Goal: Task Accomplishment & Management: Use online tool/utility

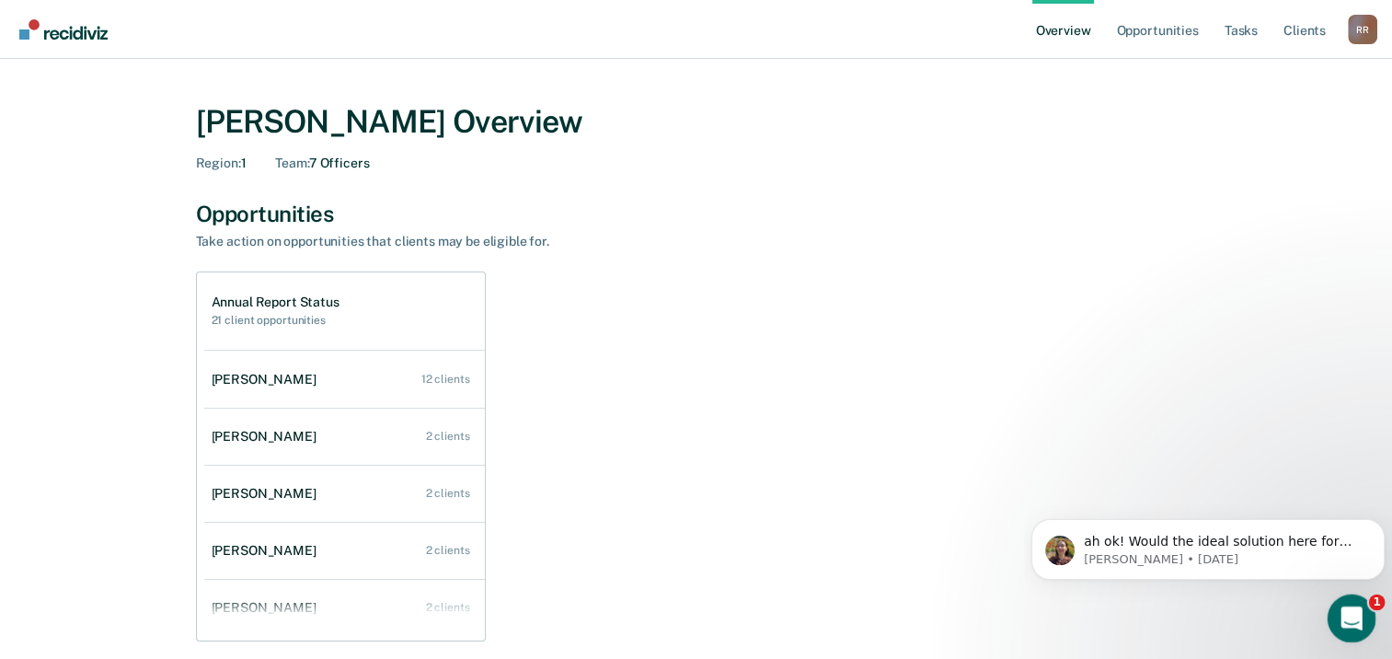
click at [1354, 604] on div "Open Intercom Messenger" at bounding box center [1349, 615] width 61 height 61
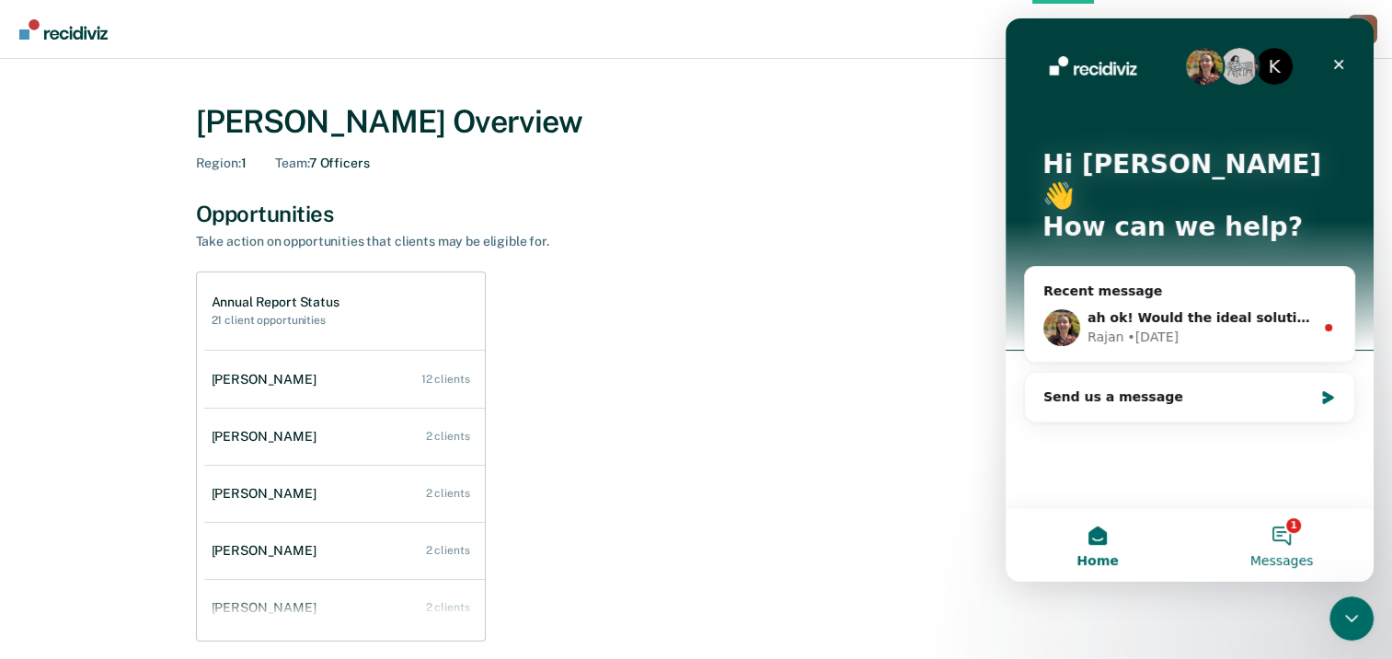
click at [1283, 537] on button "1 Messages" at bounding box center [1282, 545] width 184 height 74
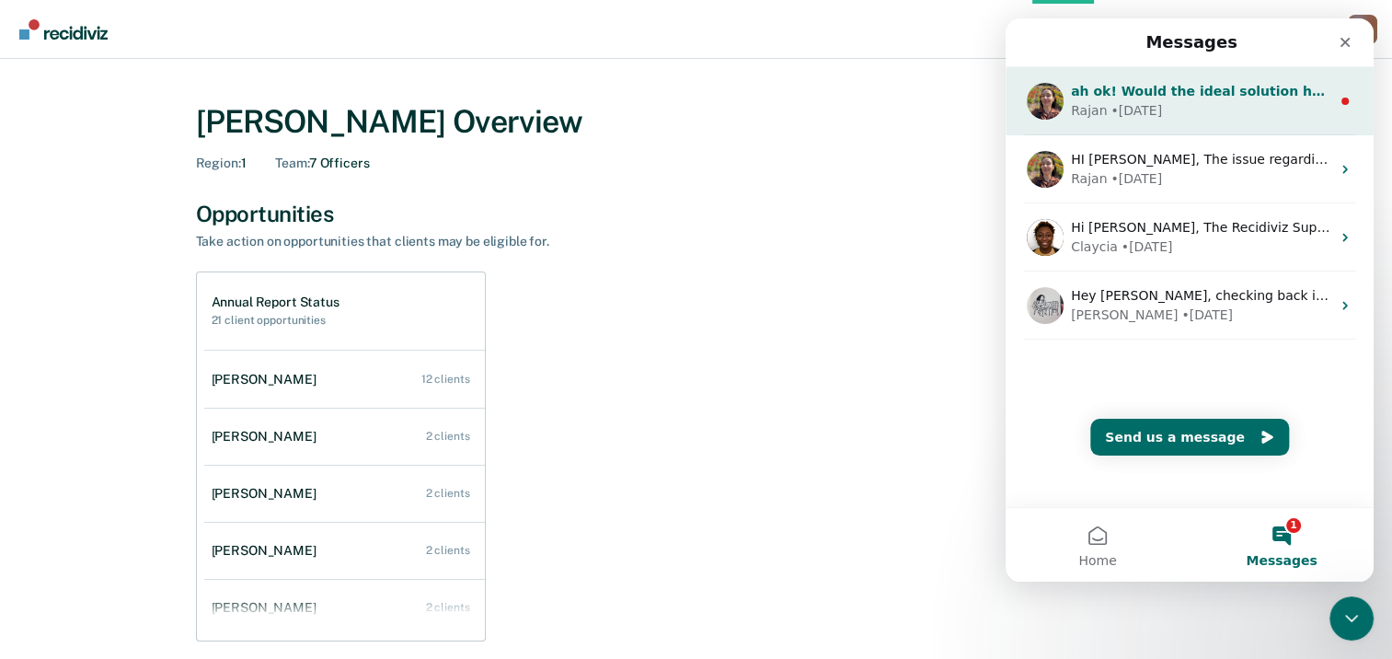
click at [1141, 101] on div "• [DATE]" at bounding box center [1137, 110] width 52 height 19
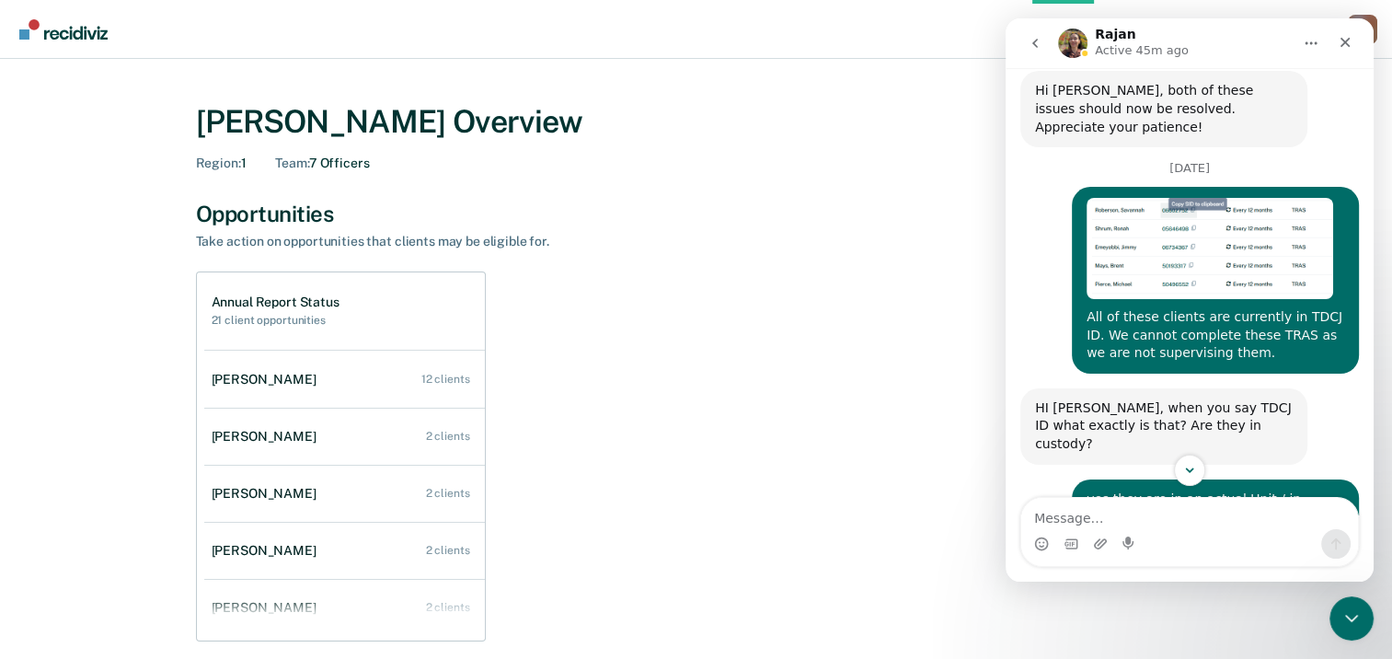
scroll to position [1010, 0]
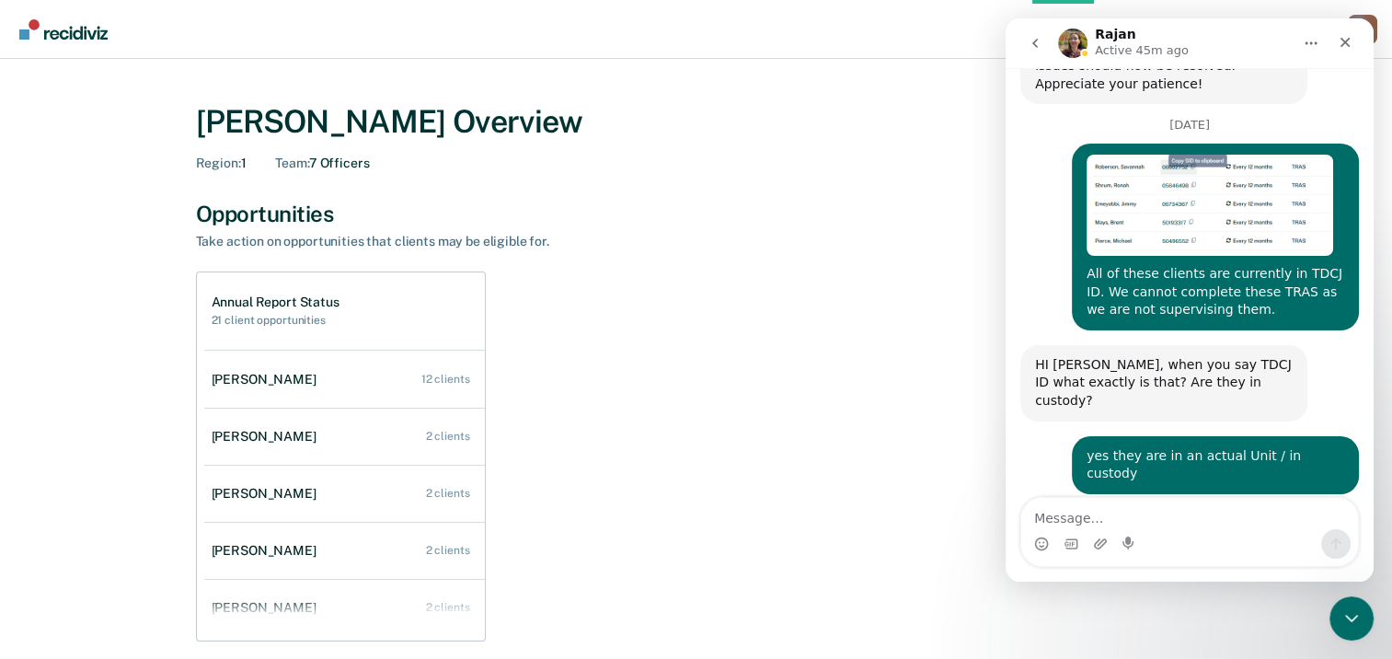
click at [1170, 520] on textarea "Message…" at bounding box center [1189, 513] width 337 height 31
type textarea "removed please"
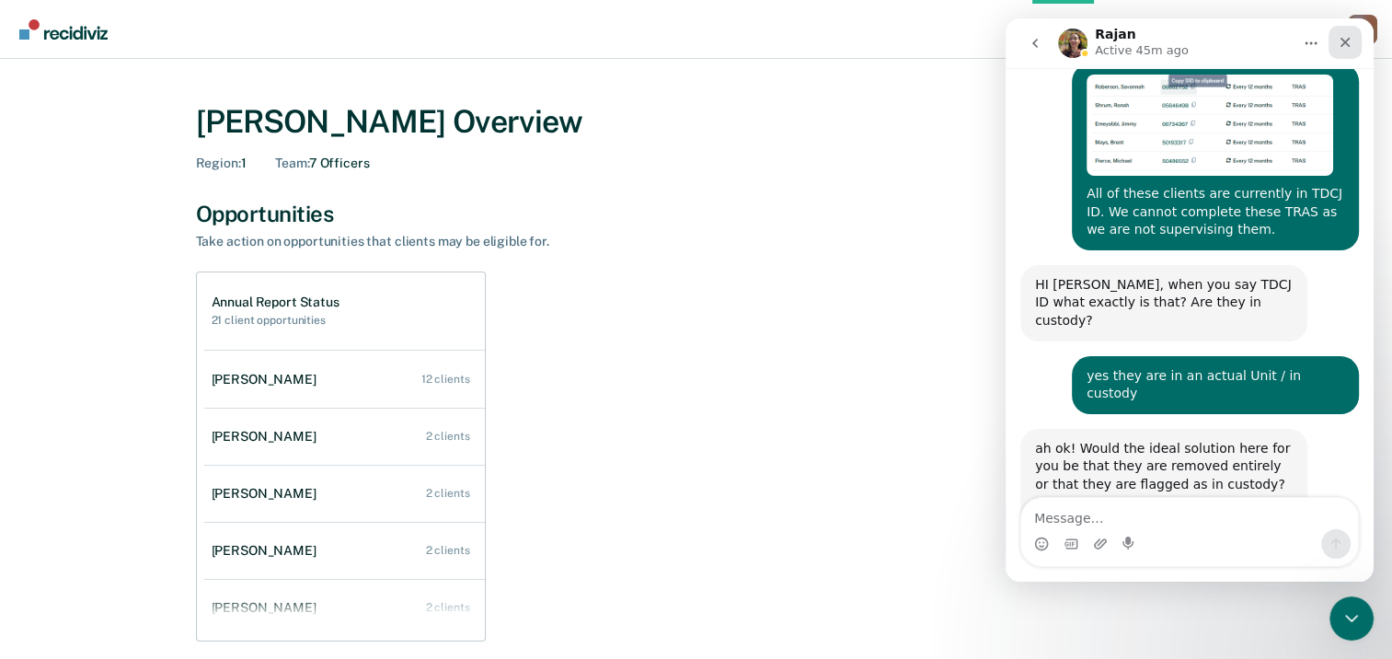
click at [1347, 43] on icon "Close" at bounding box center [1346, 43] width 10 height 10
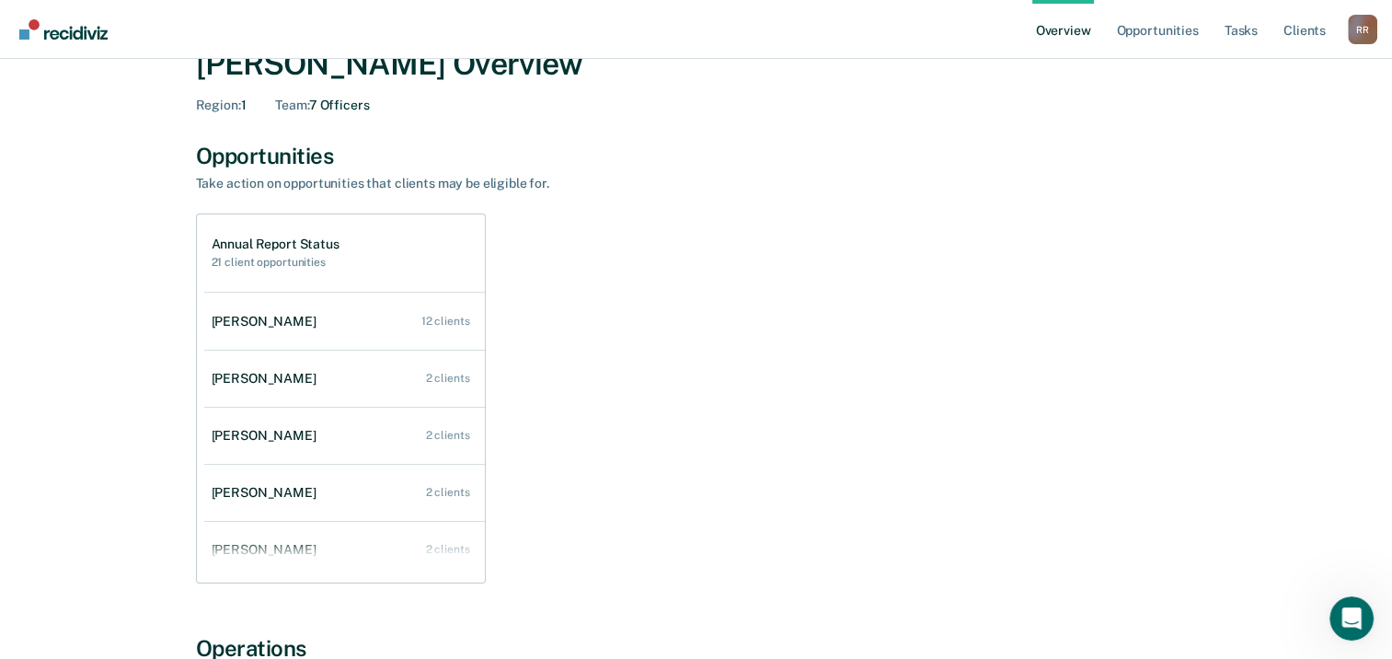
scroll to position [0, 0]
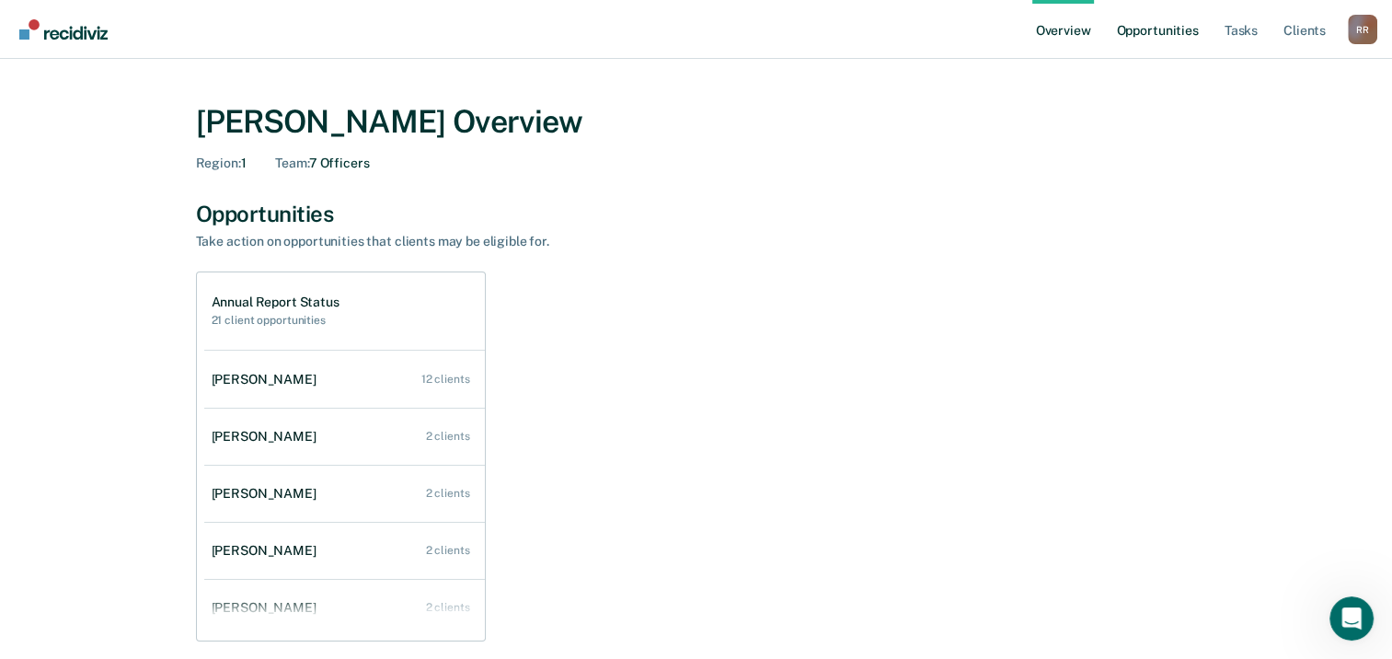
click at [1170, 30] on link "Opportunities" at bounding box center [1157, 29] width 89 height 59
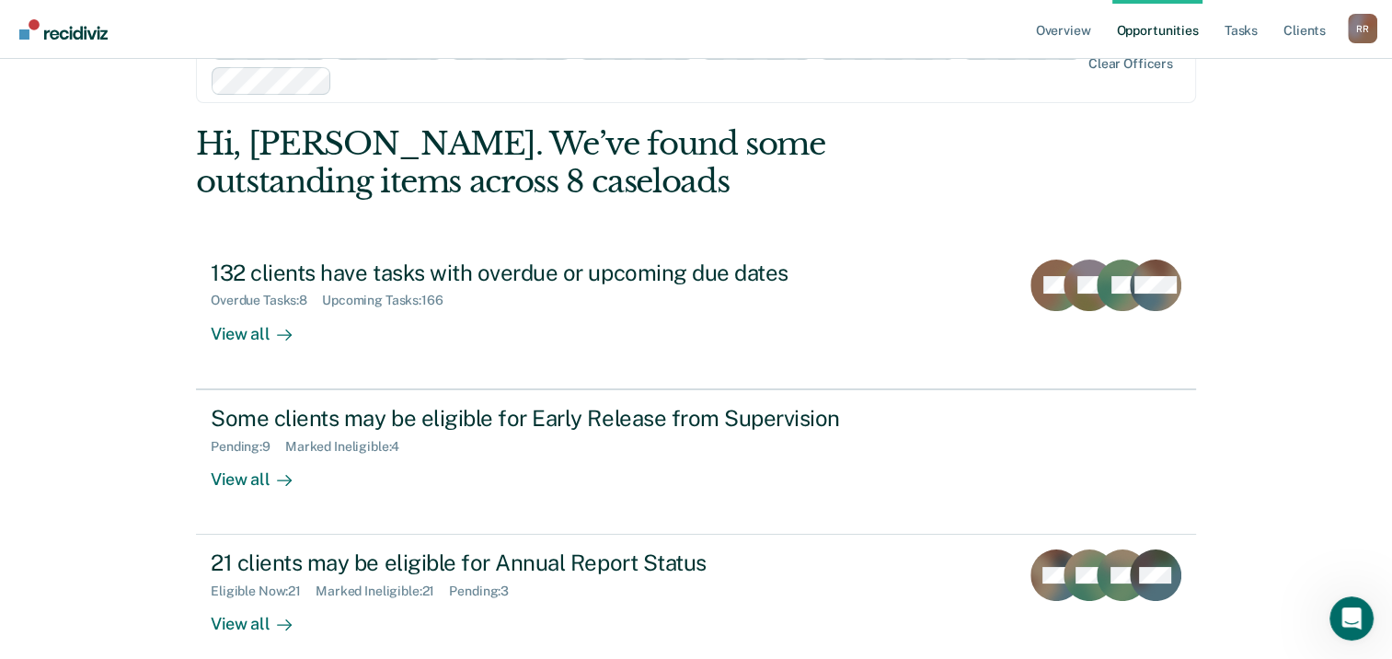
scroll to position [92, 0]
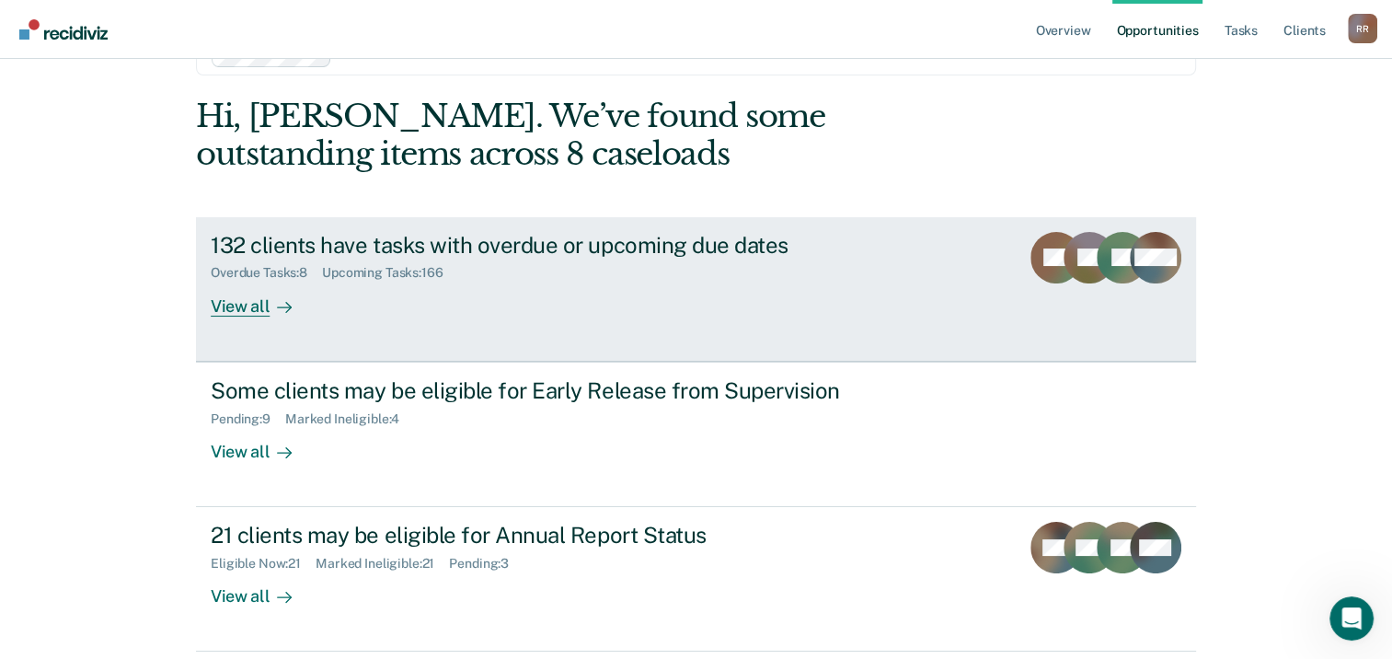
click at [245, 306] on div "View all" at bounding box center [262, 299] width 103 height 36
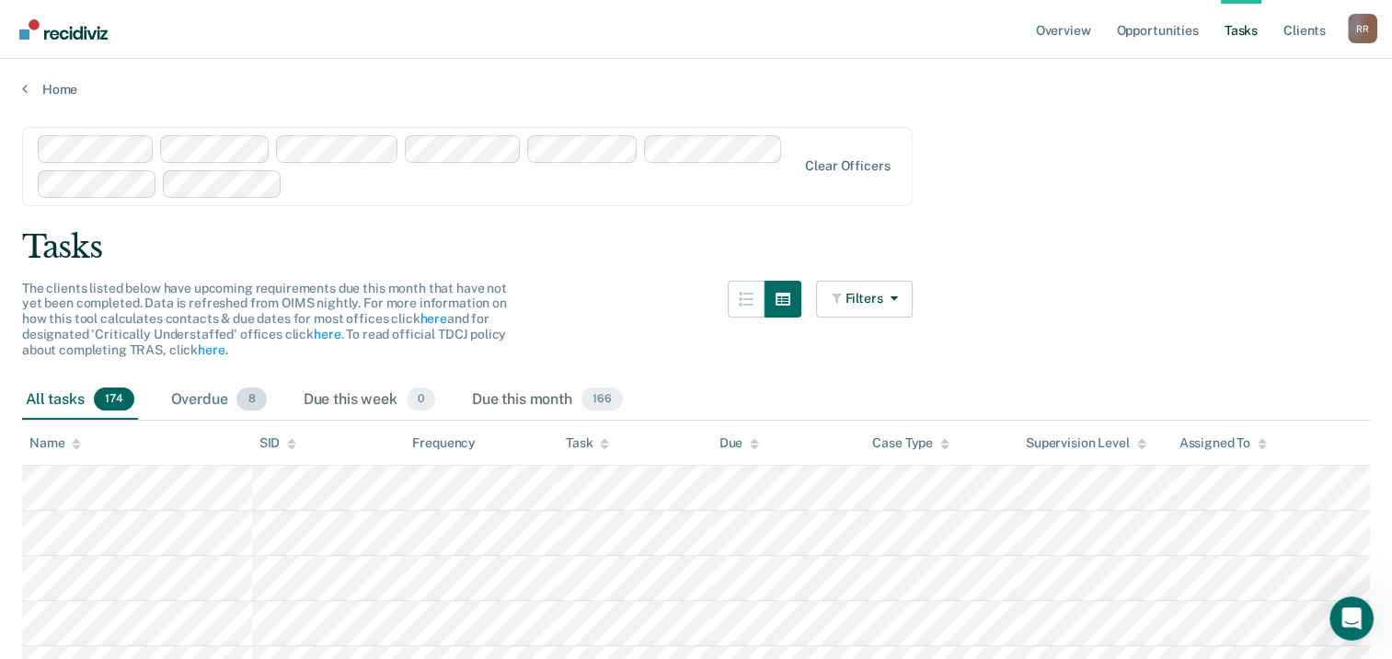
click at [191, 401] on div "Overdue 8" at bounding box center [218, 400] width 103 height 40
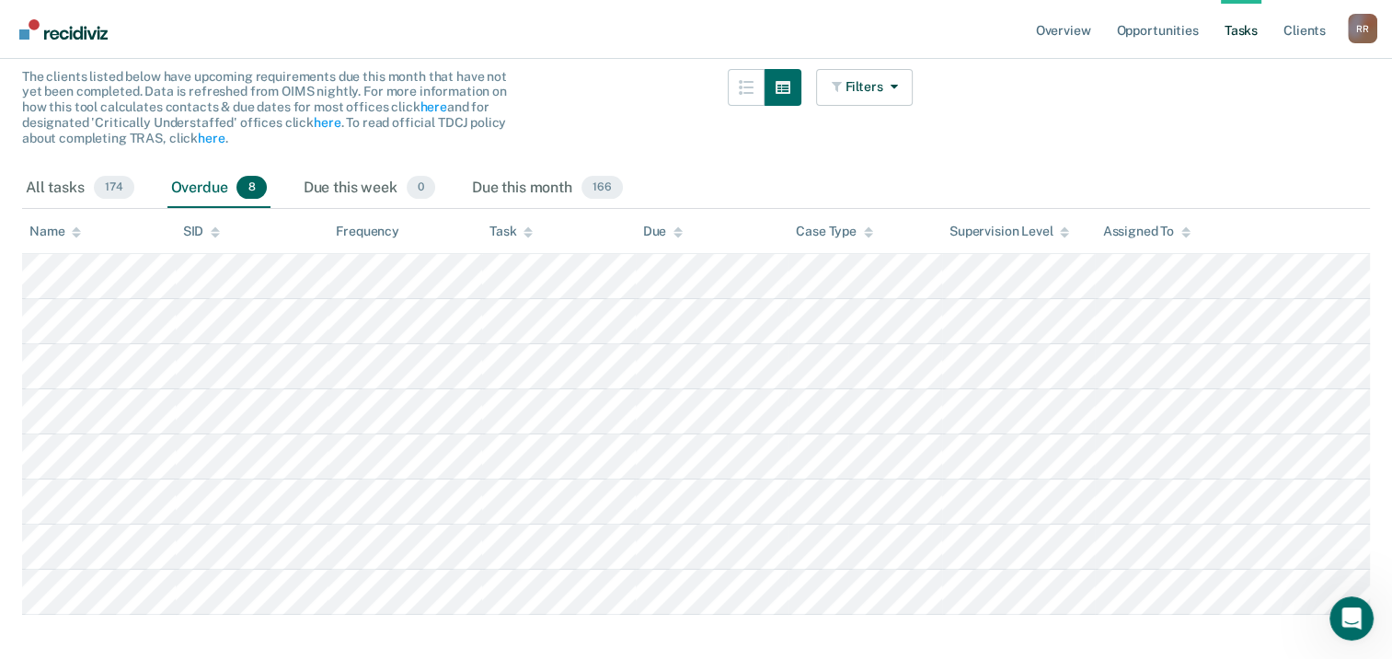
scroll to position [239, 0]
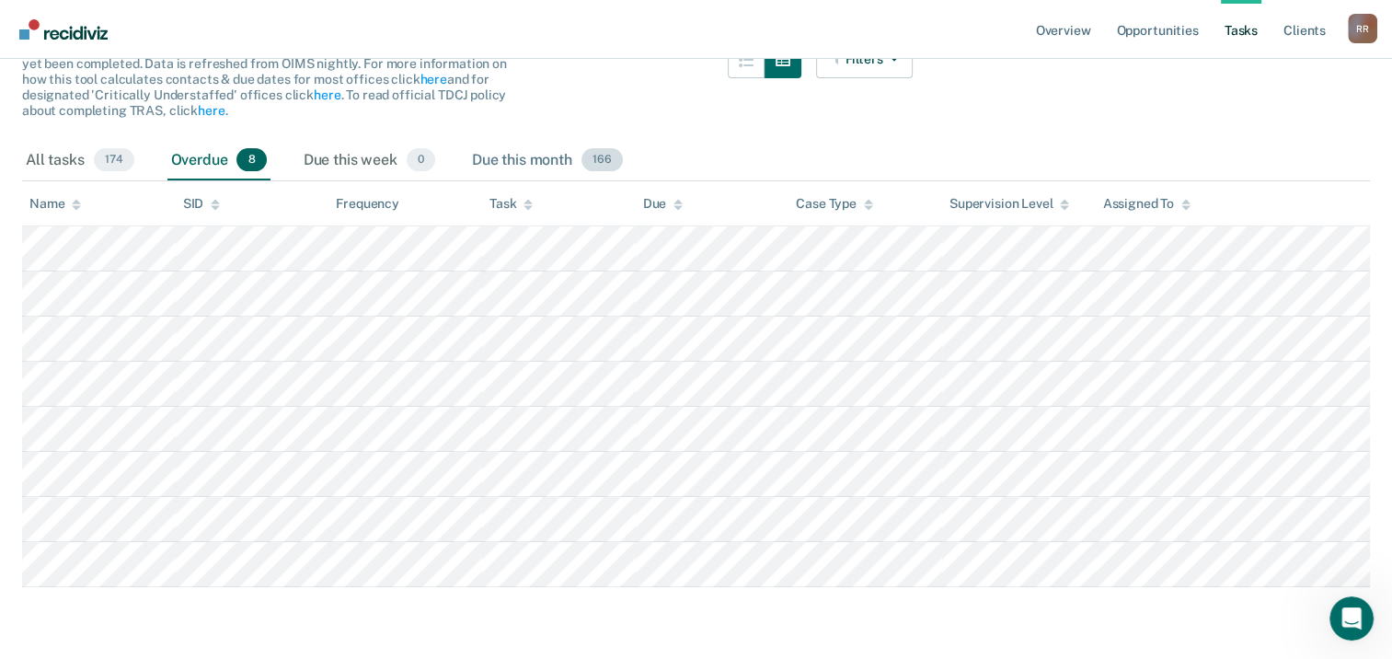
click at [534, 151] on div "Due this month 166" at bounding box center [547, 161] width 158 height 40
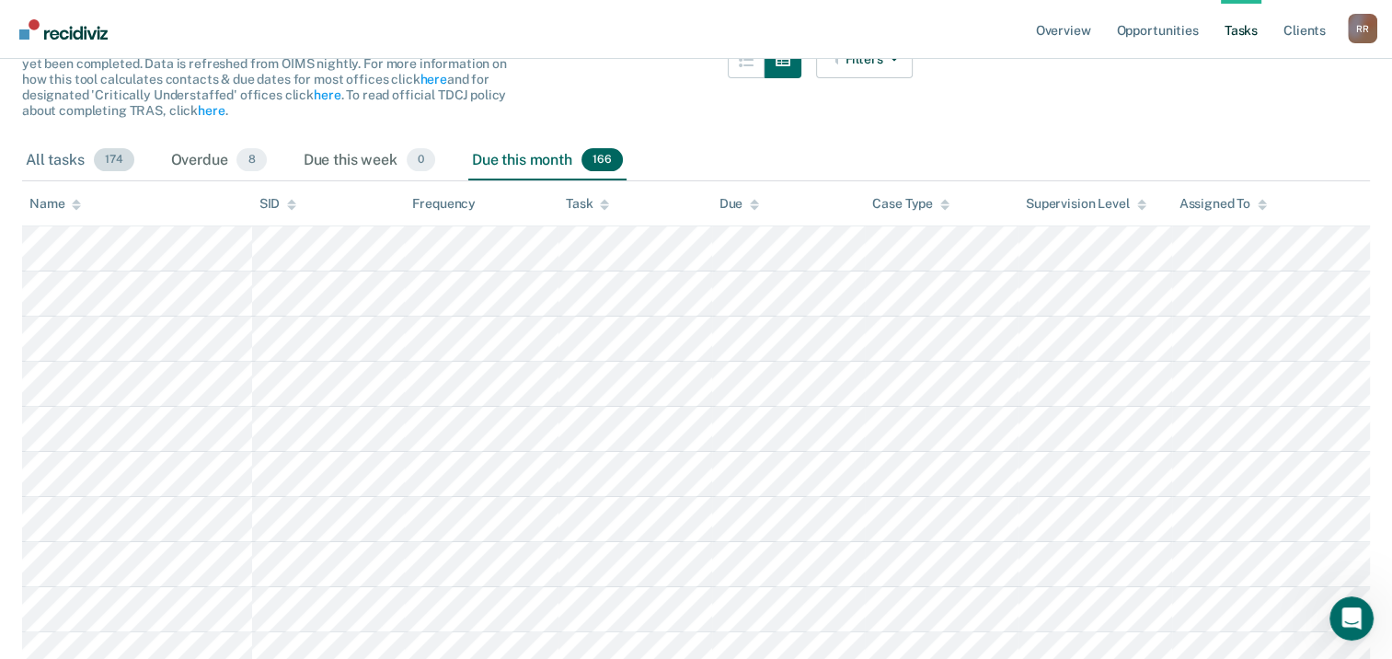
click at [47, 160] on div "All tasks 174" at bounding box center [80, 161] width 116 height 40
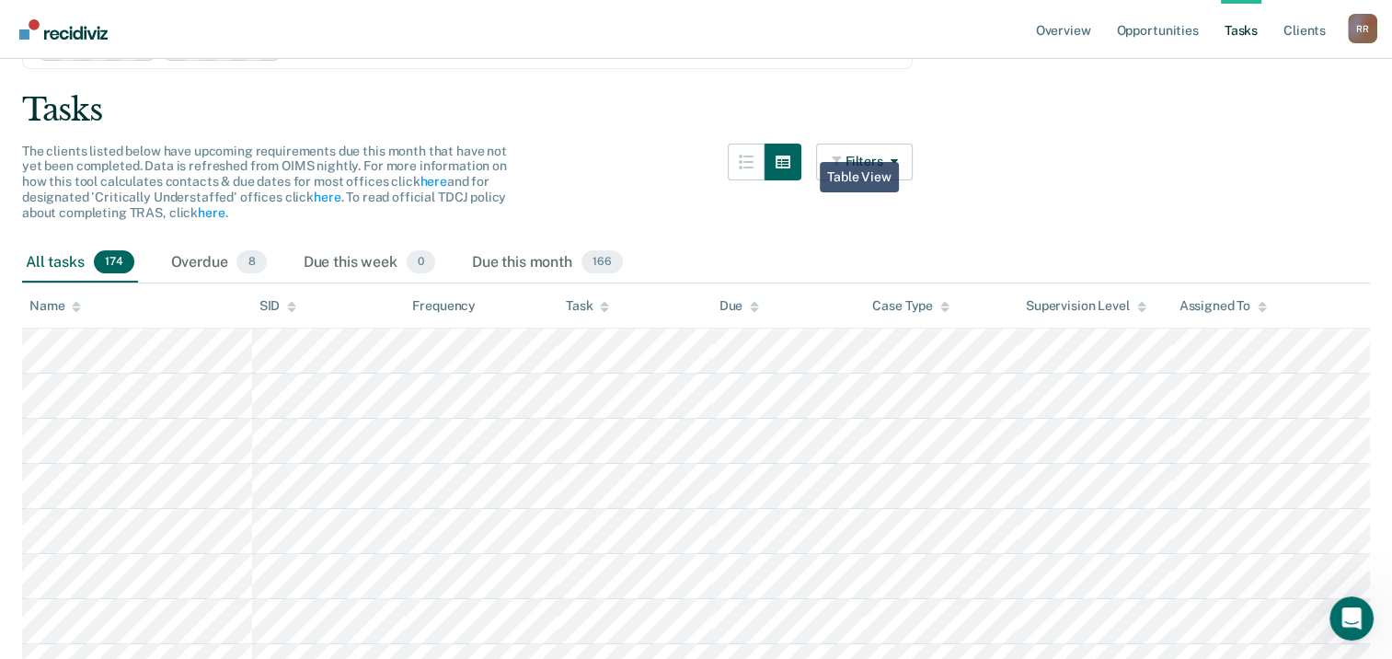
scroll to position [0, 0]
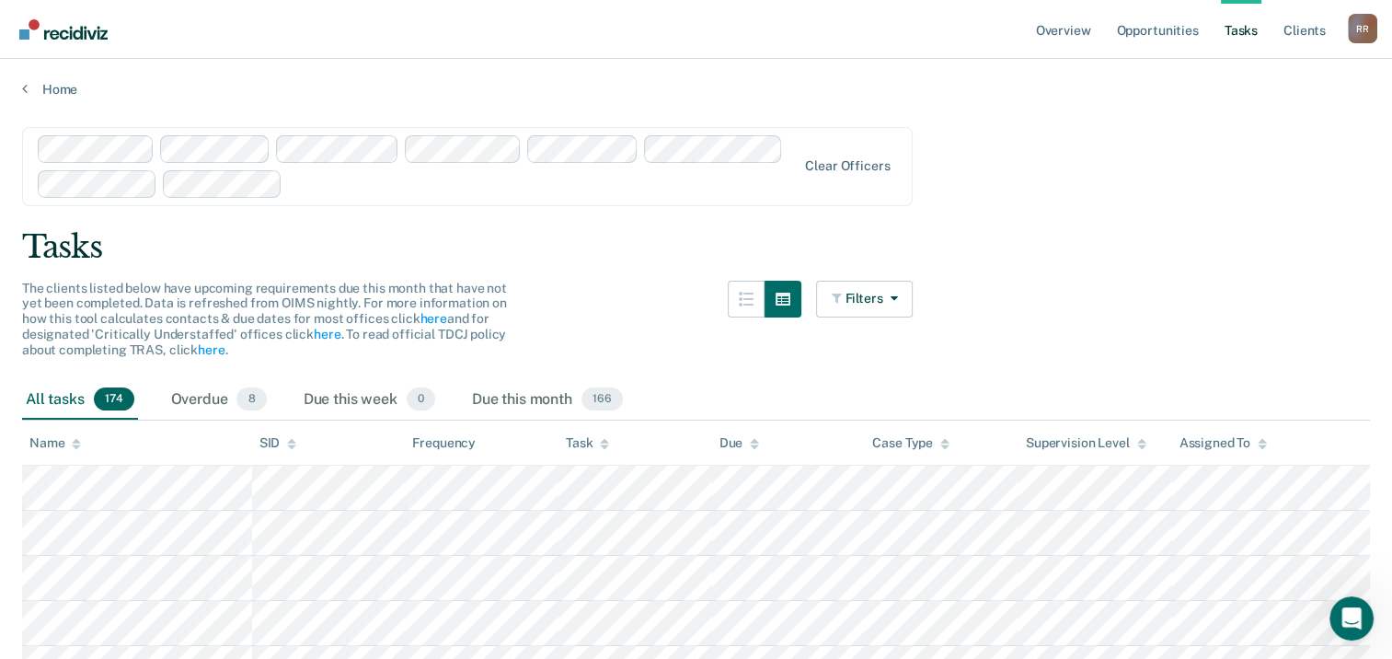
scroll to position [92, 0]
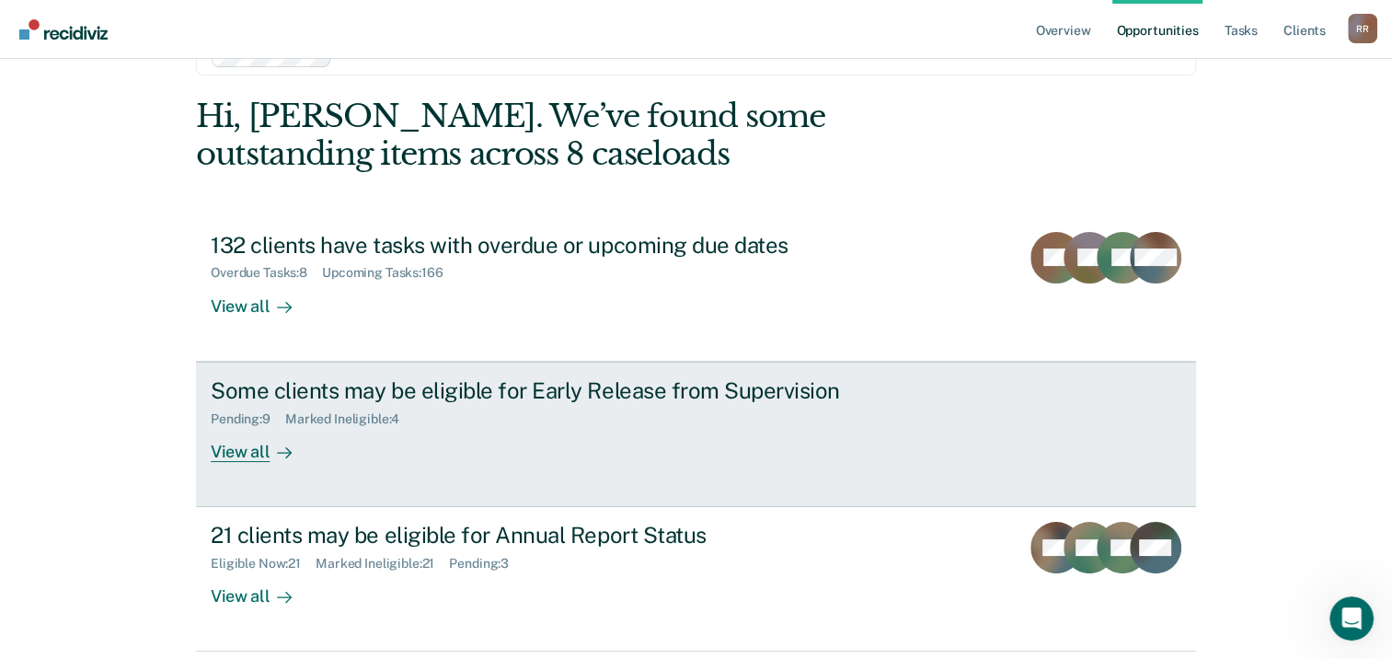
click at [241, 446] on div "View all" at bounding box center [262, 444] width 103 height 36
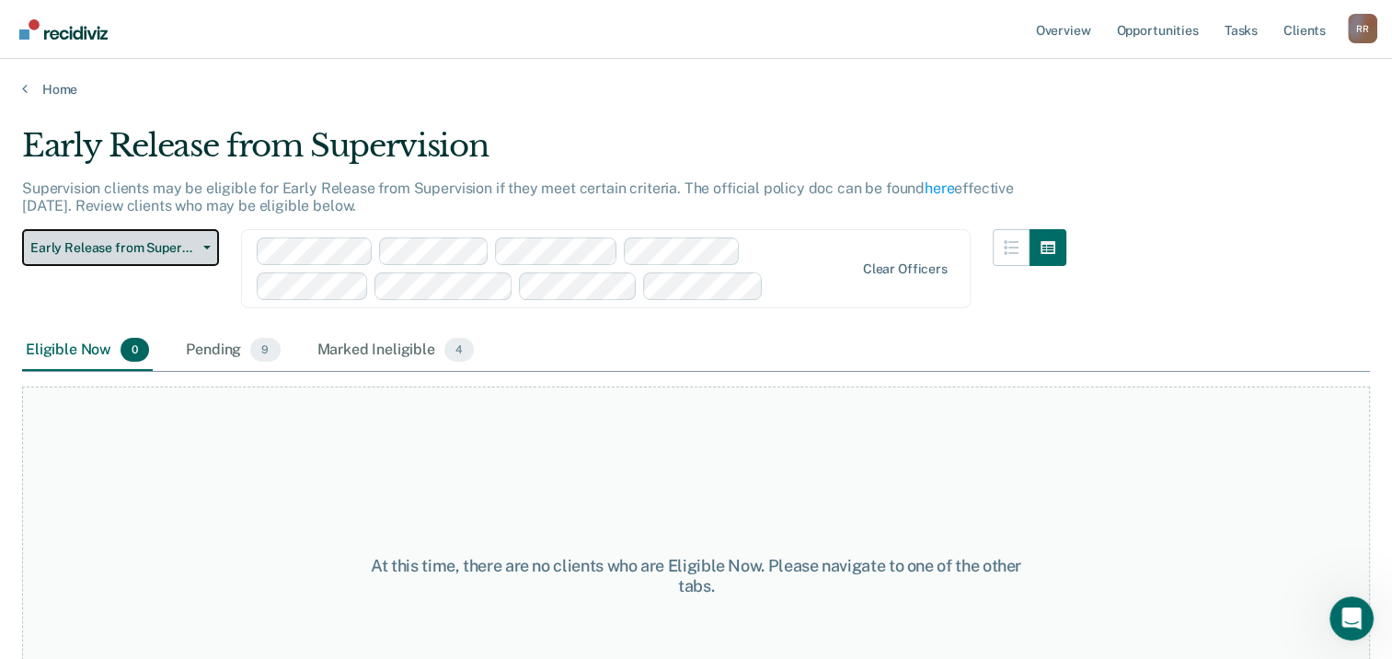
click at [203, 246] on icon "button" at bounding box center [206, 248] width 7 height 4
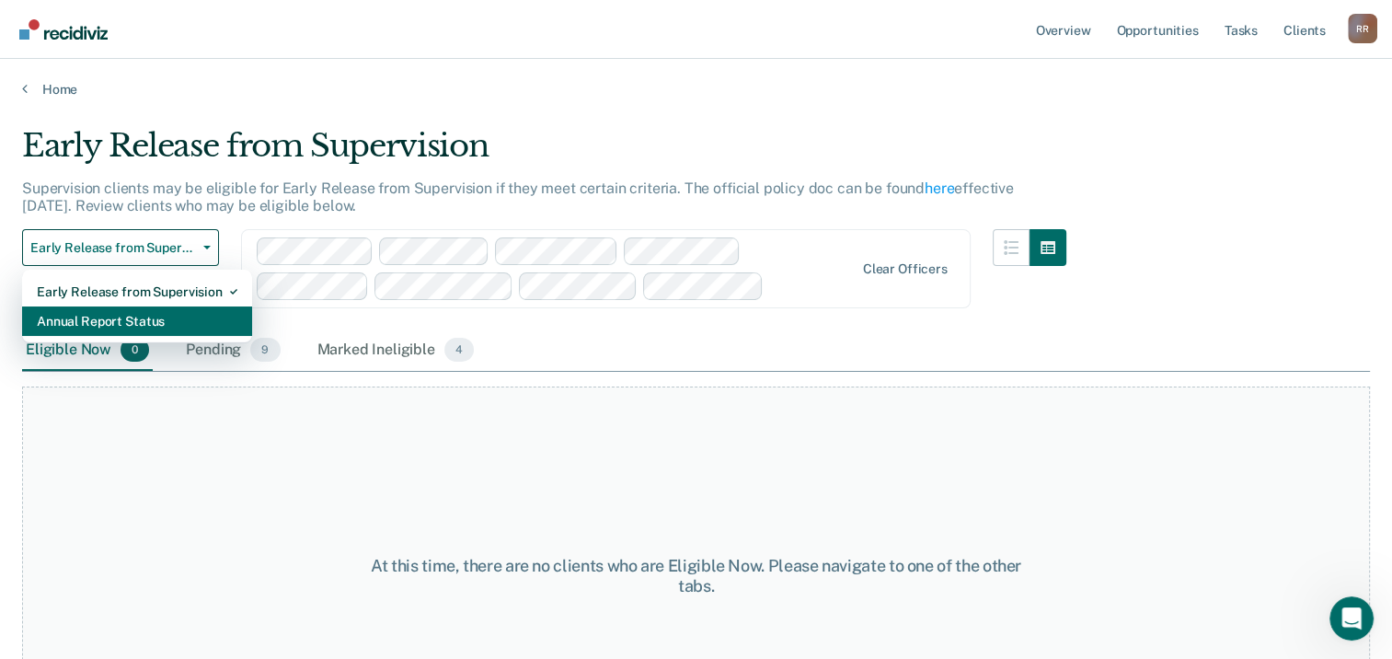
click at [188, 333] on div "Annual Report Status" at bounding box center [137, 320] width 201 height 29
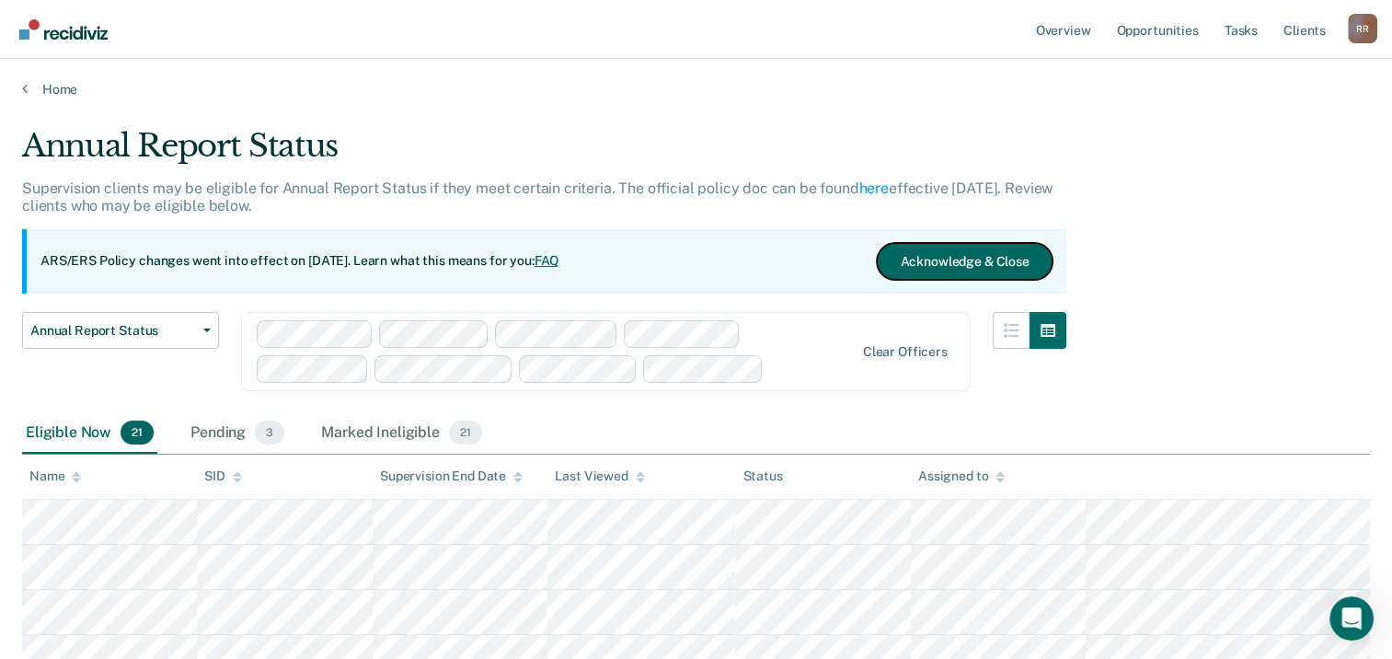
click at [940, 275] on button "Acknowledge & Close" at bounding box center [964, 261] width 175 height 37
